Goal: Task Accomplishment & Management: Use online tool/utility

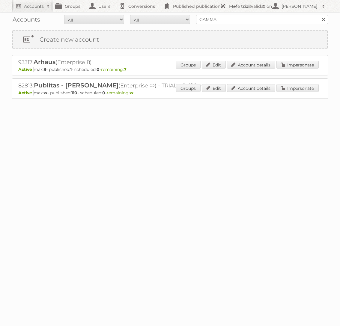
type input "GAMMA"
click at [318, 15] on input "Search" at bounding box center [322, 19] width 9 height 9
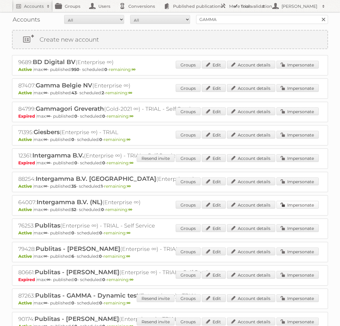
click at [303, 205] on link "Impersonate" at bounding box center [297, 205] width 42 height 8
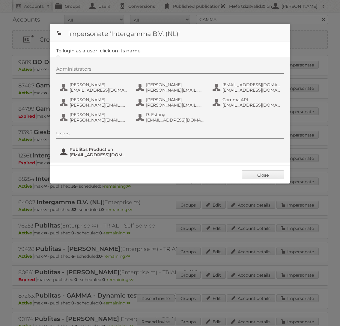
click at [93, 155] on span "[EMAIL_ADDRESS][DOMAIN_NAME]" at bounding box center [98, 154] width 58 height 5
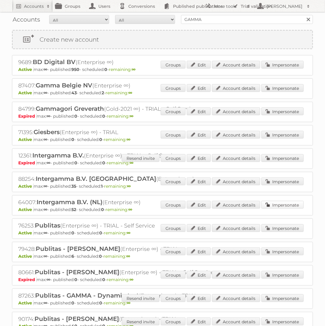
click at [281, 201] on link "Impersonate" at bounding box center [282, 205] width 42 height 8
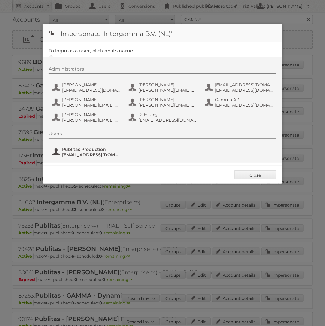
click at [82, 152] on span "Publitas Production" at bounding box center [91, 149] width 58 height 5
